Goal: Task Accomplishment & Management: Complete application form

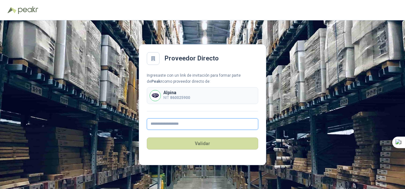
click at [153, 124] on input "text" at bounding box center [202, 123] width 111 height 11
type input "**********"
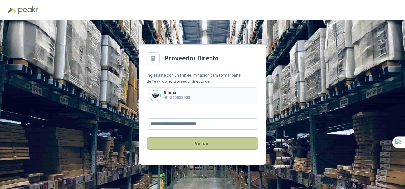
click at [193, 143] on button "Validar" at bounding box center [202, 144] width 111 height 12
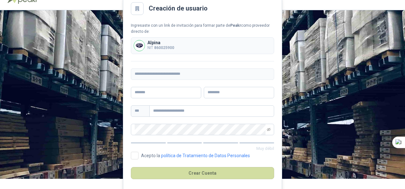
scroll to position [16, 0]
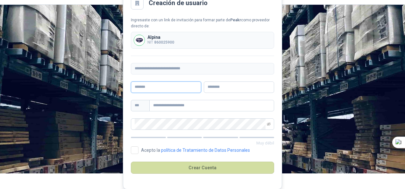
click at [153, 88] on input "text" at bounding box center [166, 86] width 70 height 11
type input "*****"
type input "********"
type input "**********"
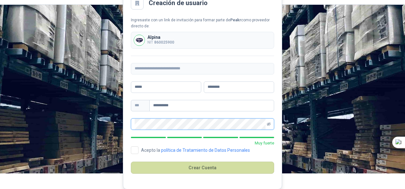
click at [267, 122] on icon "eye-invisible" at bounding box center [269, 124] width 4 height 4
click at [267, 122] on icon "eye" at bounding box center [269, 124] width 4 height 4
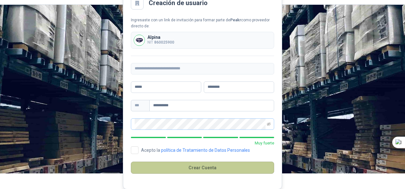
click at [206, 166] on button "Crear Cuenta" at bounding box center [202, 168] width 143 height 12
click at [167, 169] on button "Crear Cuenta" at bounding box center [202, 168] width 143 height 12
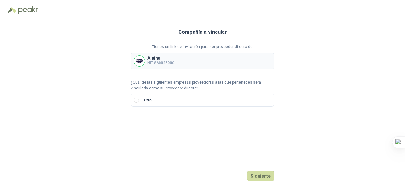
click at [176, 58] on div "Alpina NIT 860025900" at bounding box center [202, 61] width 143 height 17
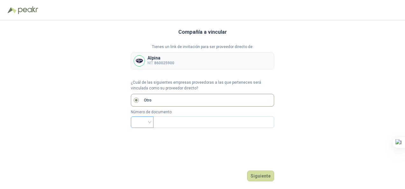
click at [148, 120] on input "search" at bounding box center [142, 122] width 15 height 10
click at [143, 47] on div "CC" at bounding box center [142, 47] width 12 height 7
click at [135, 97] on label "Otro" at bounding box center [202, 100] width 143 height 13
click at [200, 52] on div "Tienes un link de invitación para ser proveedor directo de: Alpina NIT 860025900" at bounding box center [202, 56] width 143 height 25
click at [255, 171] on button "Siguiente" at bounding box center [260, 176] width 27 height 11
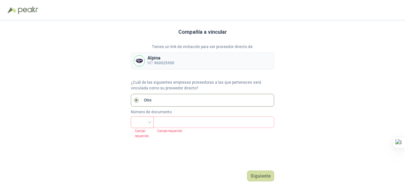
click at [146, 120] on input "search" at bounding box center [142, 122] width 15 height 10
click at [207, 99] on label "Otro" at bounding box center [202, 100] width 143 height 13
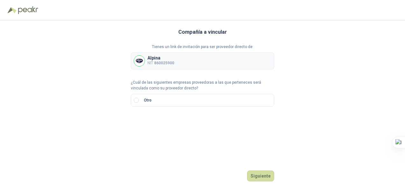
click at [206, 54] on div "Alpina NIT 860025900" at bounding box center [202, 61] width 143 height 17
click at [266, 173] on button "Siguiente" at bounding box center [260, 176] width 27 height 11
click at [267, 173] on button "Siguiente" at bounding box center [260, 176] width 27 height 11
click at [268, 173] on button "Siguiente" at bounding box center [260, 176] width 27 height 11
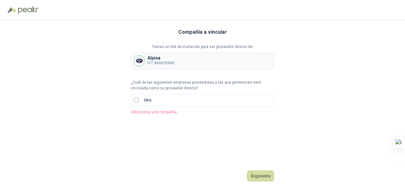
click at [136, 103] on label "Otro" at bounding box center [202, 100] width 143 height 13
click at [268, 176] on button "Siguiente" at bounding box center [260, 176] width 27 height 11
click at [153, 60] on p "NIT 860025900" at bounding box center [160, 63] width 27 height 6
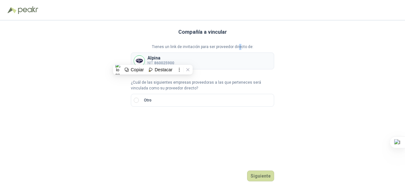
drag, startPoint x: 153, startPoint y: 60, endPoint x: 240, endPoint y: 34, distance: 90.1
click at [240, 34] on div "Compañía a vincular Tienes un link de invitación para ser proveedor directo de:…" at bounding box center [202, 104] width 143 height 169
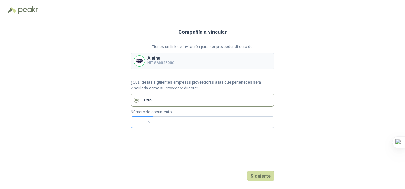
click at [144, 121] on input "search" at bounding box center [142, 122] width 15 height 10
click at [141, 67] on div "NIT" at bounding box center [142, 67] width 12 height 7
